Goal: Check status: Check status

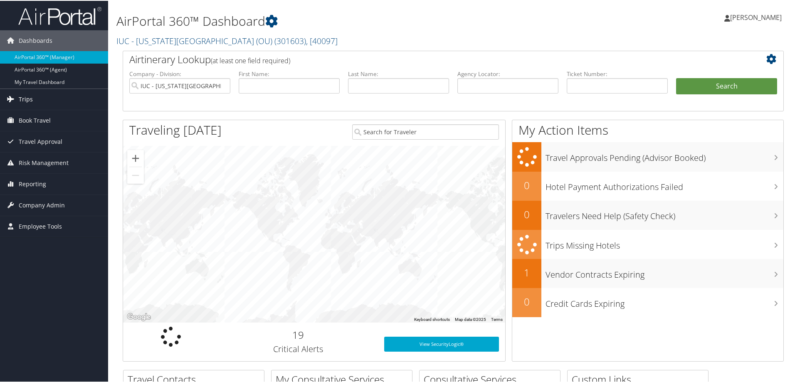
click at [25, 96] on span "Trips" at bounding box center [26, 98] width 14 height 21
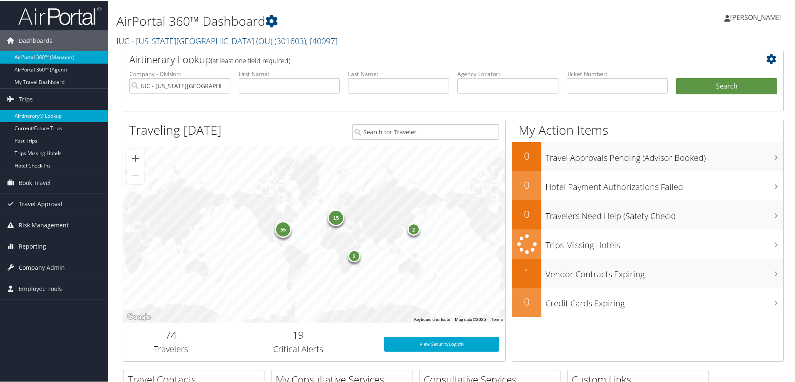
click at [30, 114] on link "Airtinerary® Lookup" at bounding box center [54, 115] width 108 height 12
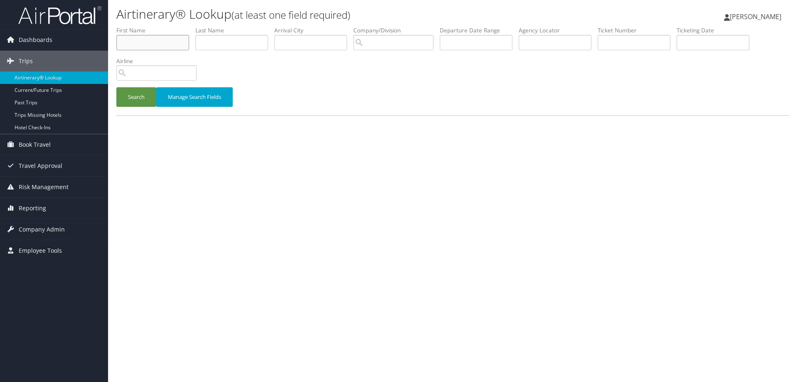
click at [166, 44] on input "text" at bounding box center [152, 42] width 73 height 15
type input "jamie"
type input "edwards"
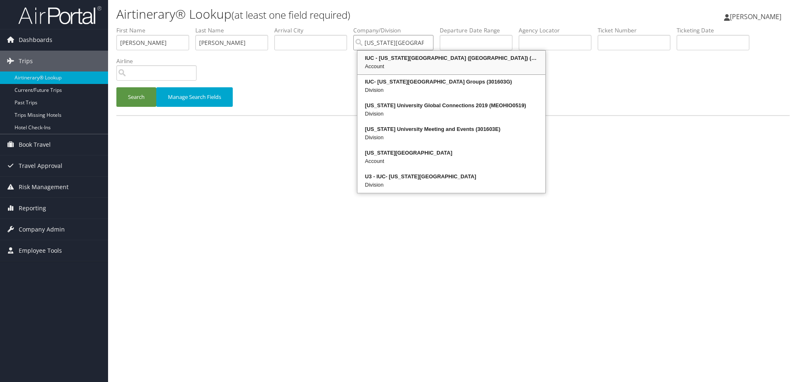
click at [380, 62] on div "IUC - Ohio University (OU) (301603)" at bounding box center [451, 58] width 185 height 8
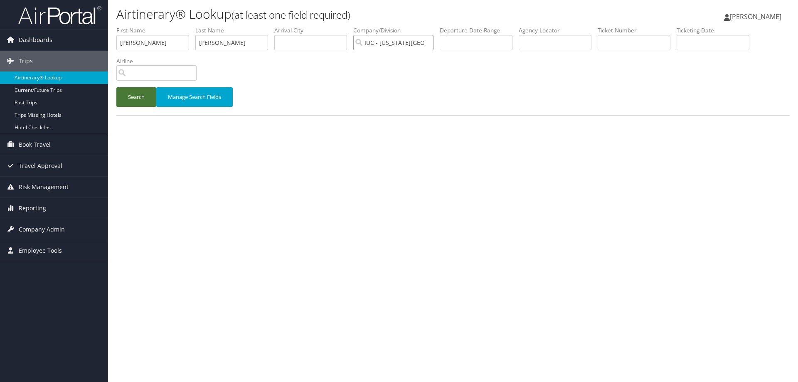
type input "IUC - Ohio University (OU)"
click at [133, 91] on button "Search" at bounding box center [136, 97] width 40 height 20
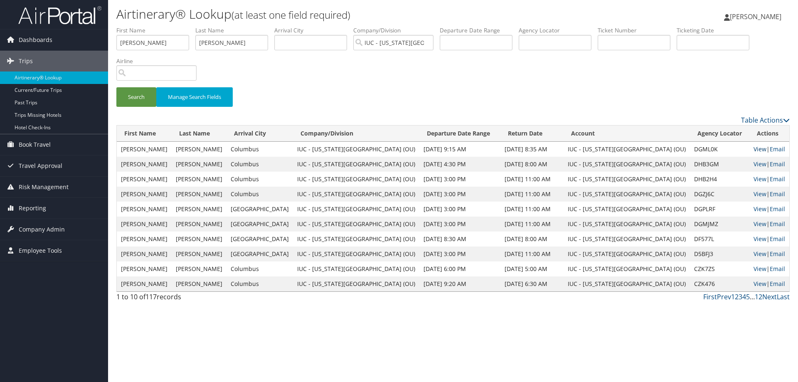
click at [754, 149] on link "View" at bounding box center [760, 149] width 13 height 8
click at [754, 160] on link "View" at bounding box center [760, 164] width 13 height 8
click at [754, 179] on link "View" at bounding box center [760, 179] width 13 height 8
click at [754, 192] on link "View" at bounding box center [760, 194] width 13 height 8
click at [754, 207] on link "View" at bounding box center [760, 209] width 13 height 8
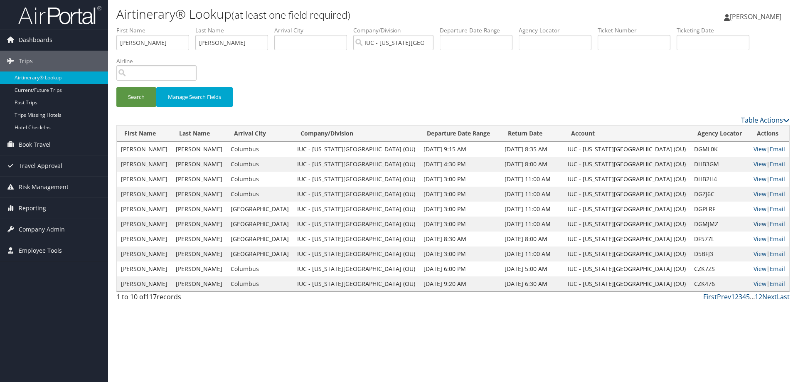
click at [754, 226] on link "View" at bounding box center [760, 224] width 13 height 8
click at [754, 255] on link "View" at bounding box center [760, 254] width 13 height 8
click at [754, 269] on link "View" at bounding box center [760, 269] width 13 height 8
click at [754, 283] on link "View" at bounding box center [760, 284] width 13 height 8
click at [754, 285] on link "View" at bounding box center [760, 284] width 13 height 8
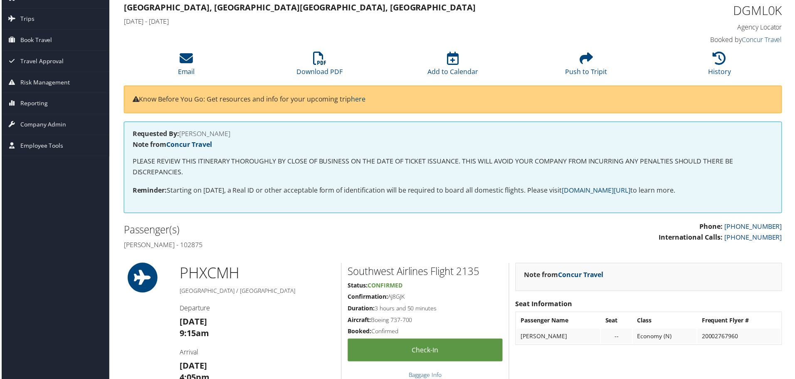
scroll to position [42, 0]
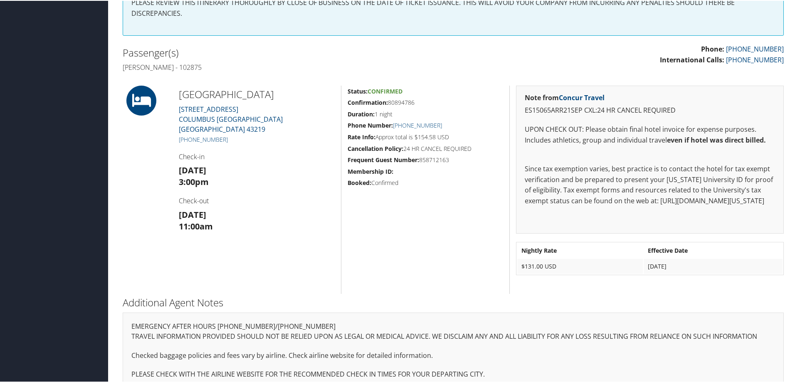
scroll to position [216, 0]
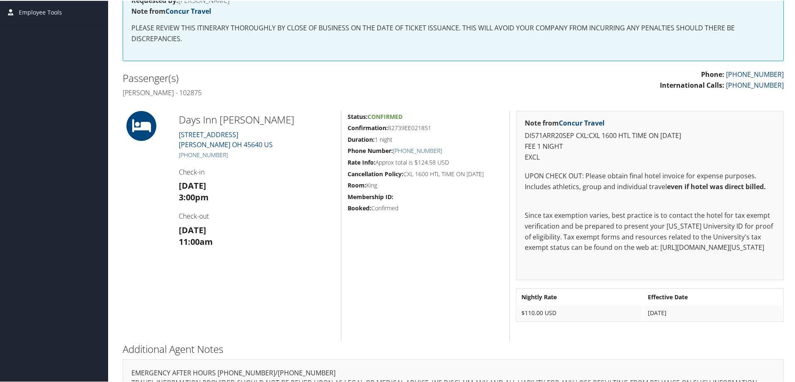
scroll to position [237, 0]
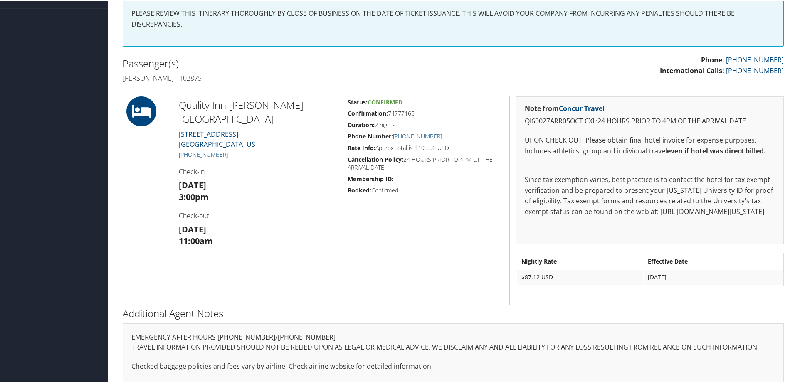
scroll to position [216, 0]
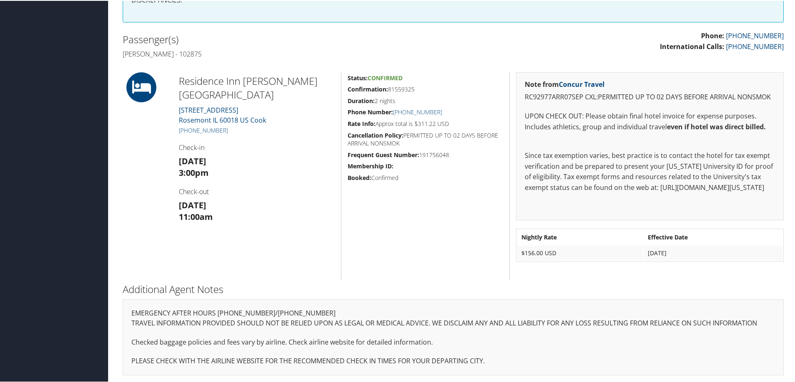
scroll to position [216, 0]
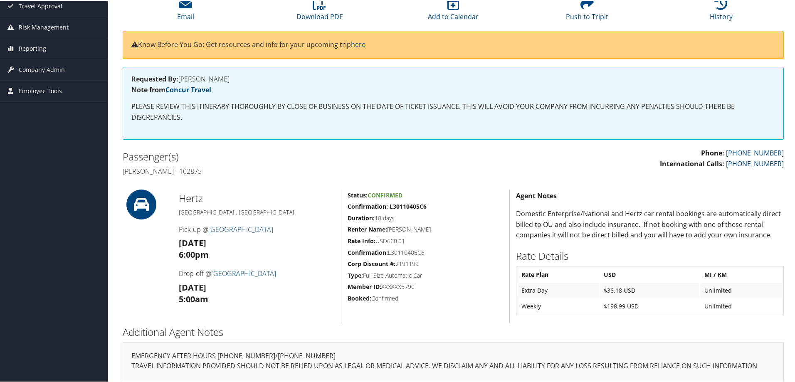
scroll to position [59, 0]
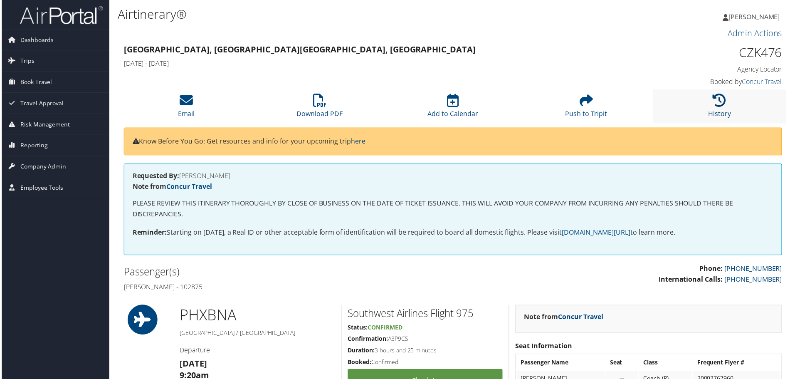
click at [717, 107] on icon at bounding box center [720, 100] width 13 height 13
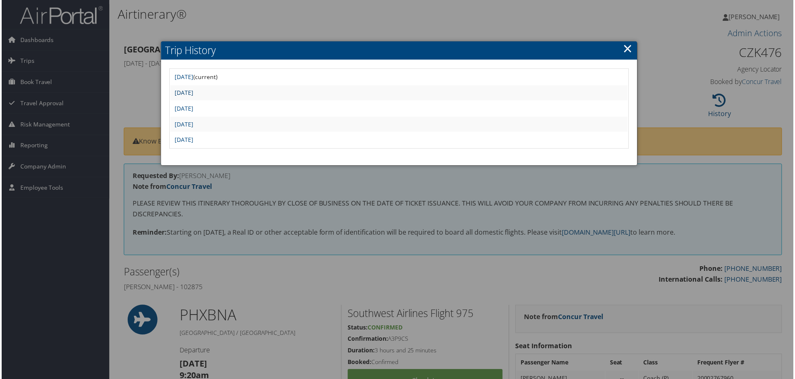
click at [192, 93] on link "[DATE]" at bounding box center [183, 93] width 19 height 8
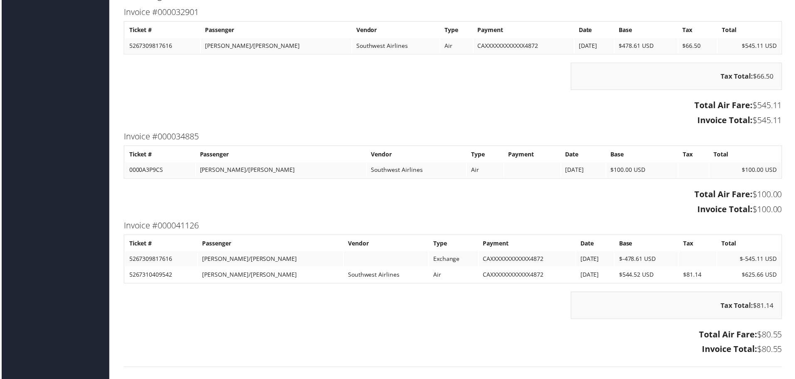
scroll to position [914, 0]
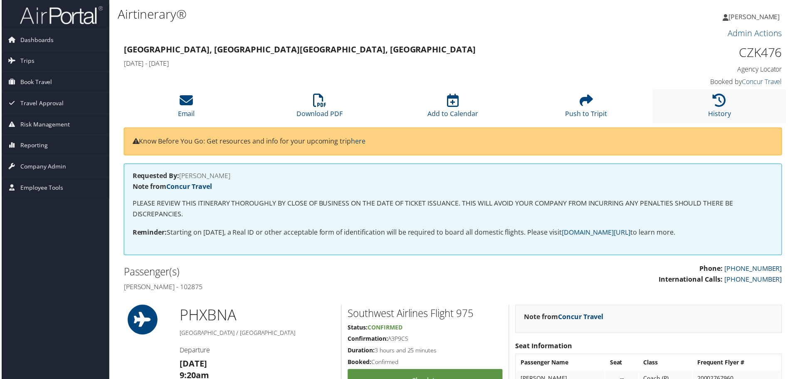
click at [710, 109] on li "History" at bounding box center [721, 107] width 134 height 34
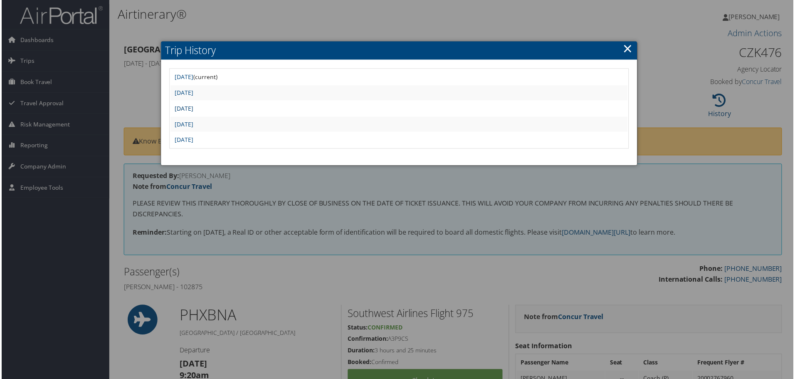
click at [192, 110] on link "[DATE]" at bounding box center [183, 109] width 19 height 8
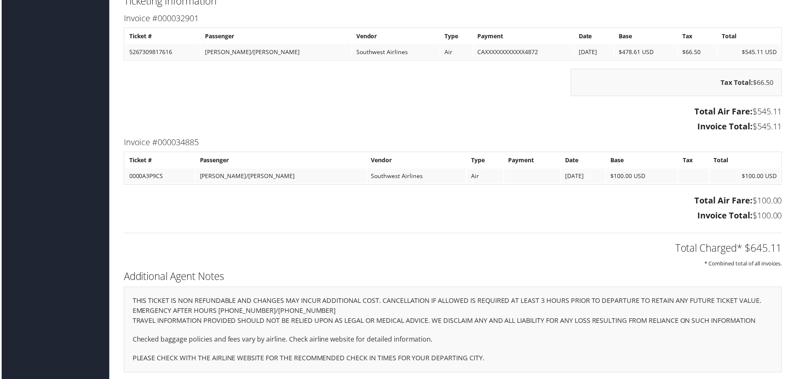
scroll to position [558, 0]
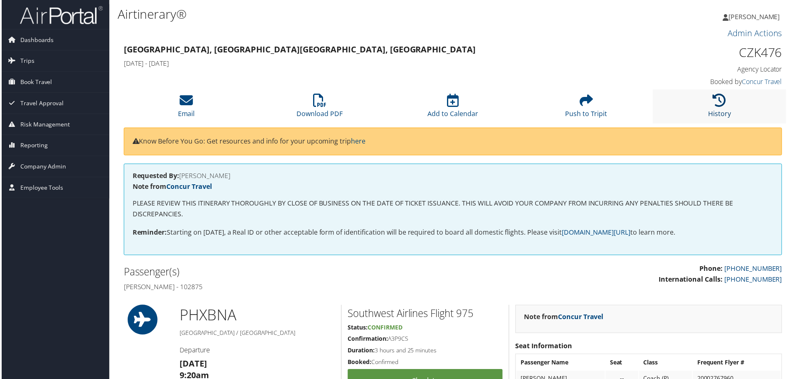
click at [719, 102] on icon at bounding box center [720, 100] width 13 height 13
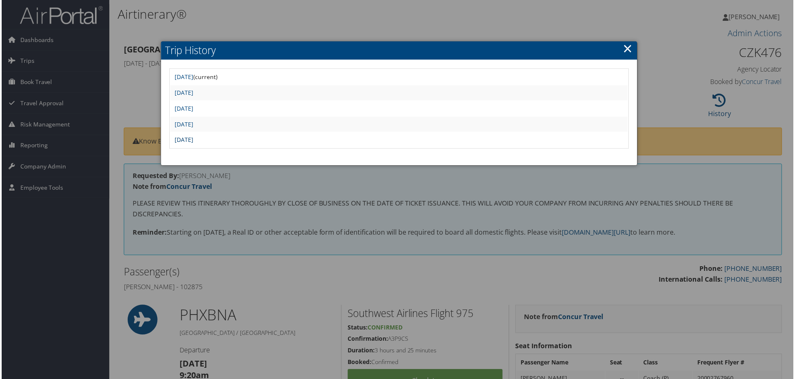
click at [192, 139] on link "[DATE]" at bounding box center [183, 140] width 19 height 8
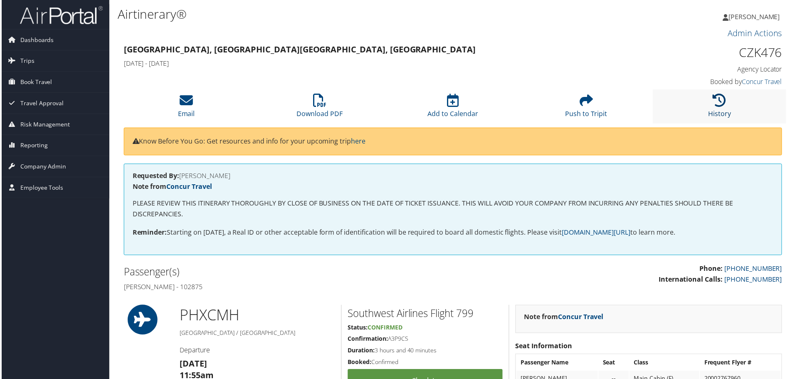
click at [720, 100] on icon at bounding box center [720, 100] width 13 height 13
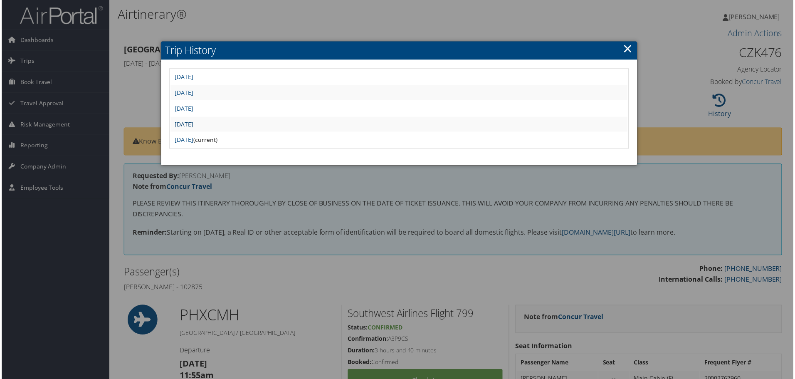
click at [181, 124] on link "[DATE]" at bounding box center [183, 125] width 19 height 8
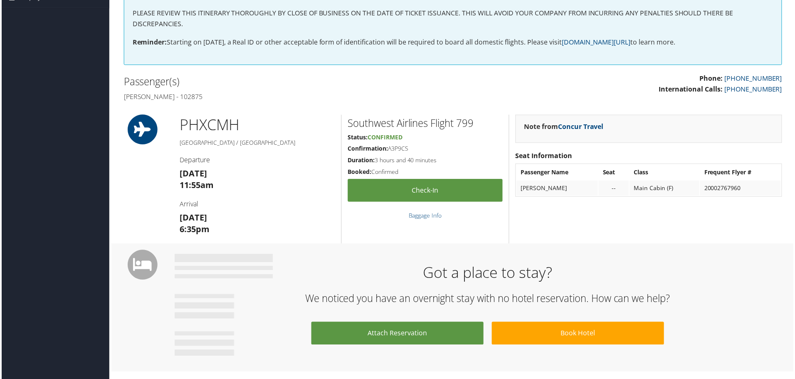
scroll to position [143, 0]
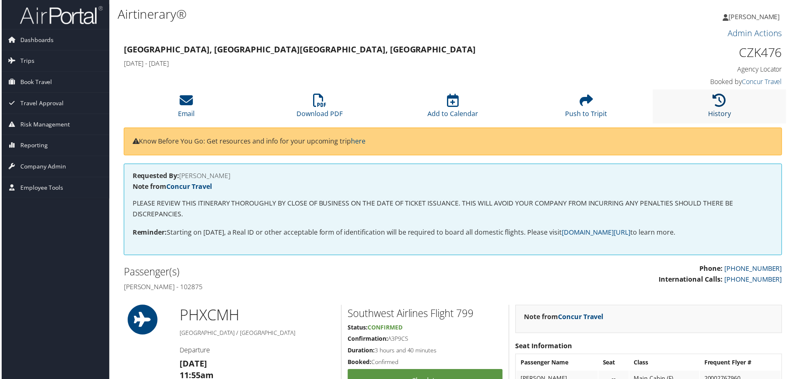
click at [725, 109] on link "History" at bounding box center [721, 109] width 23 height 20
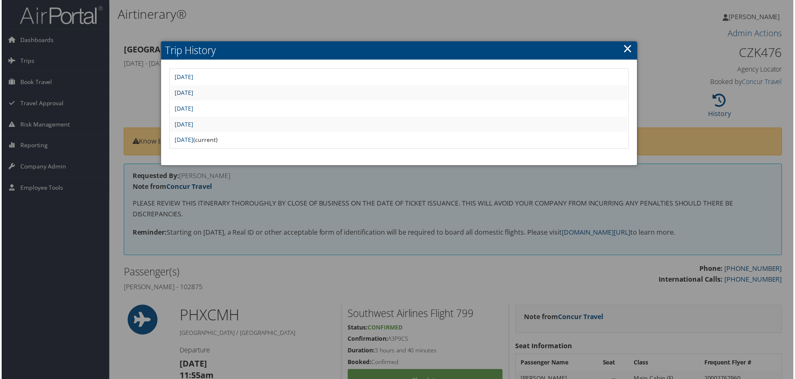
click at [187, 92] on link "[DATE]" at bounding box center [183, 93] width 19 height 8
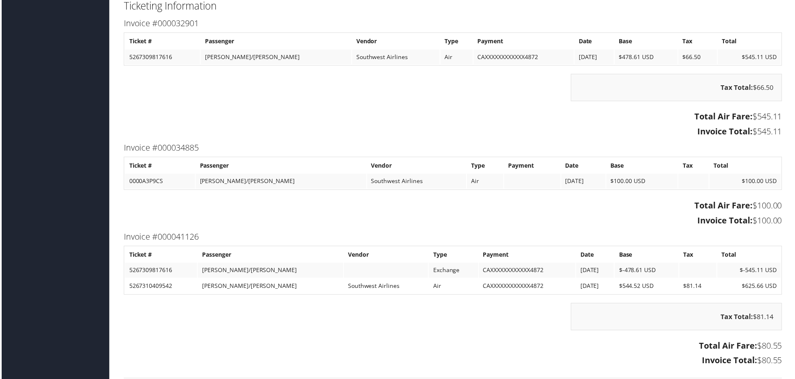
scroll to position [914, 0]
